Goal: Navigation & Orientation: Find specific page/section

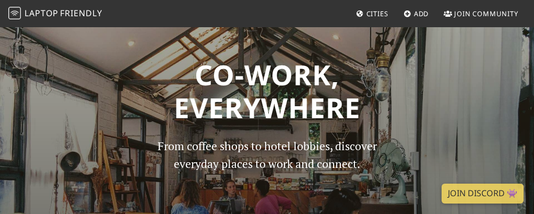
scroll to position [157, 0]
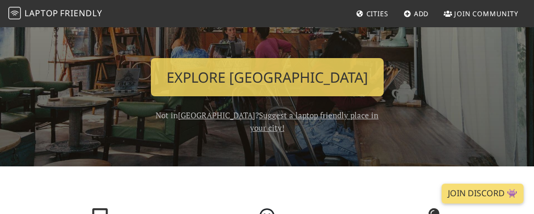
click at [214, 117] on link "[GEOGRAPHIC_DATA]" at bounding box center [216, 115] width 77 height 10
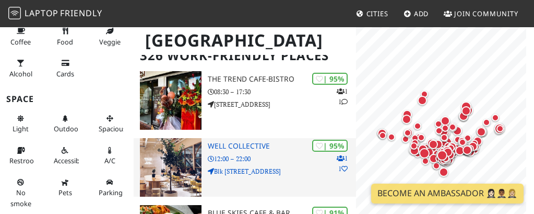
scroll to position [157, 0]
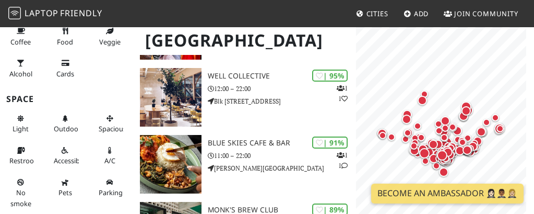
click at [367, 15] on span "Cities" at bounding box center [378, 13] width 22 height 9
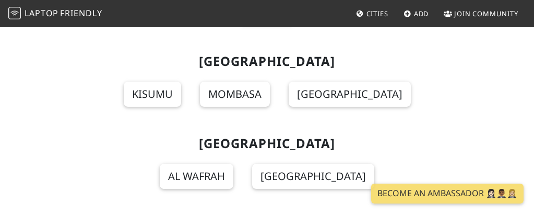
scroll to position [7103, 0]
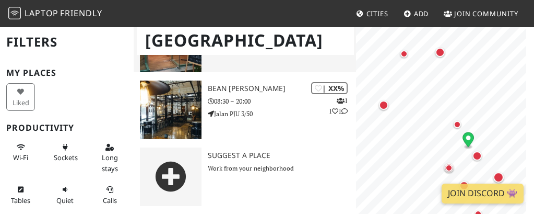
scroll to position [679, 0]
